Goal: Task Accomplishment & Management: Use online tool/utility

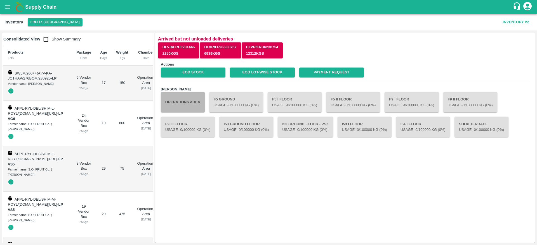
click at [193, 104] on button "Operations Area" at bounding box center [183, 102] width 44 height 20
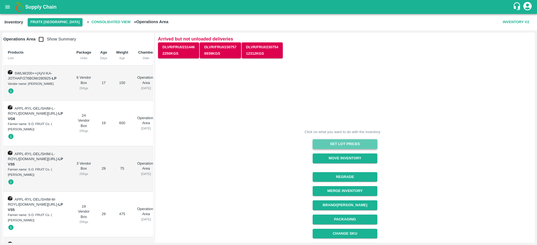
click at [363, 146] on button "Set Lot Prices" at bounding box center [345, 144] width 65 height 10
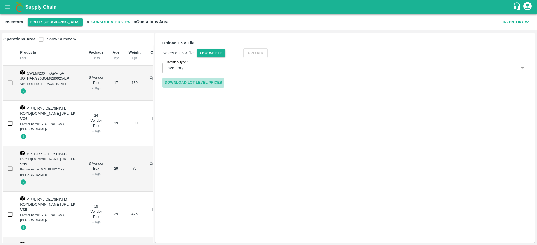
click at [207, 80] on link "Download Lot Level Prices" at bounding box center [193, 83] width 62 height 10
click at [203, 54] on span "Choose File" at bounding box center [211, 53] width 29 height 8
click at [0, 0] on input "Choose File" at bounding box center [0, 0] width 0 height 0
click at [210, 51] on span "Choose File" at bounding box center [211, 53] width 29 height 8
click at [0, 0] on input "Choose File" at bounding box center [0, 0] width 0 height 0
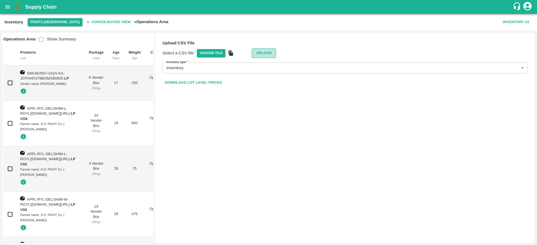
click at [266, 55] on button "Upload" at bounding box center [264, 53] width 24 height 10
click at [208, 56] on span "Choose File" at bounding box center [211, 53] width 29 height 8
click at [0, 0] on input "Choose File" at bounding box center [0, 0] width 0 height 0
click at [262, 53] on button "Upload" at bounding box center [264, 53] width 24 height 10
